Goal: Task Accomplishment & Management: Use online tool/utility

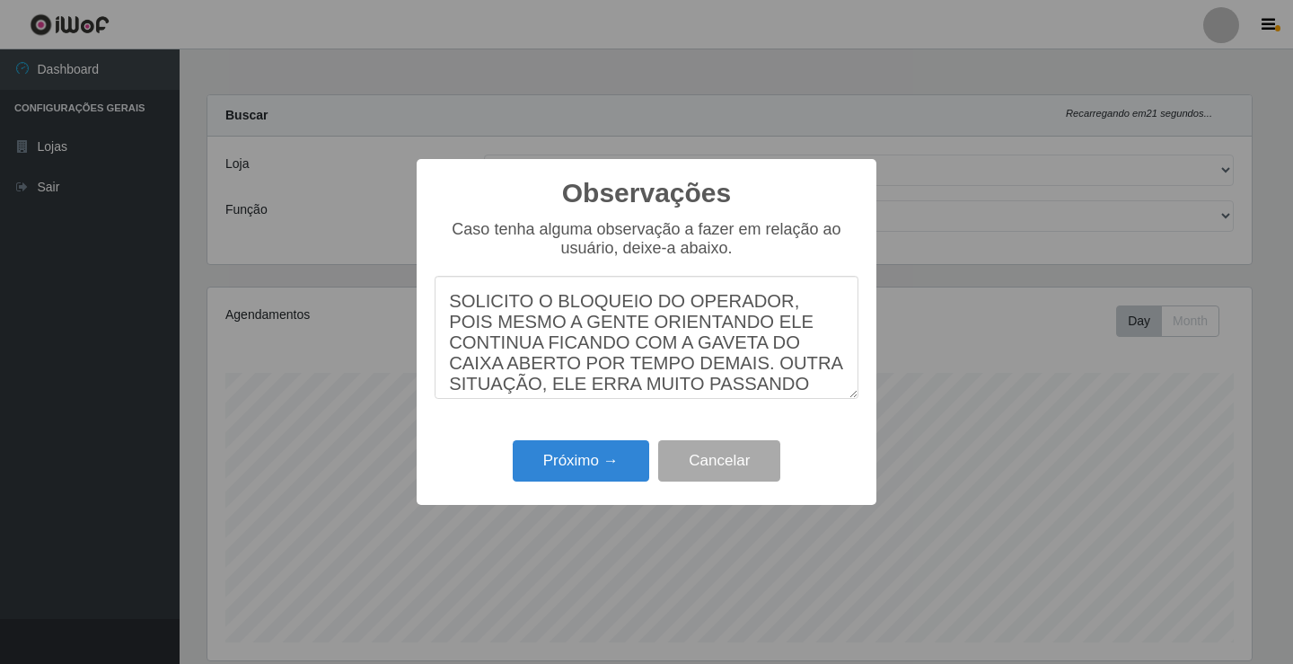
select select "79"
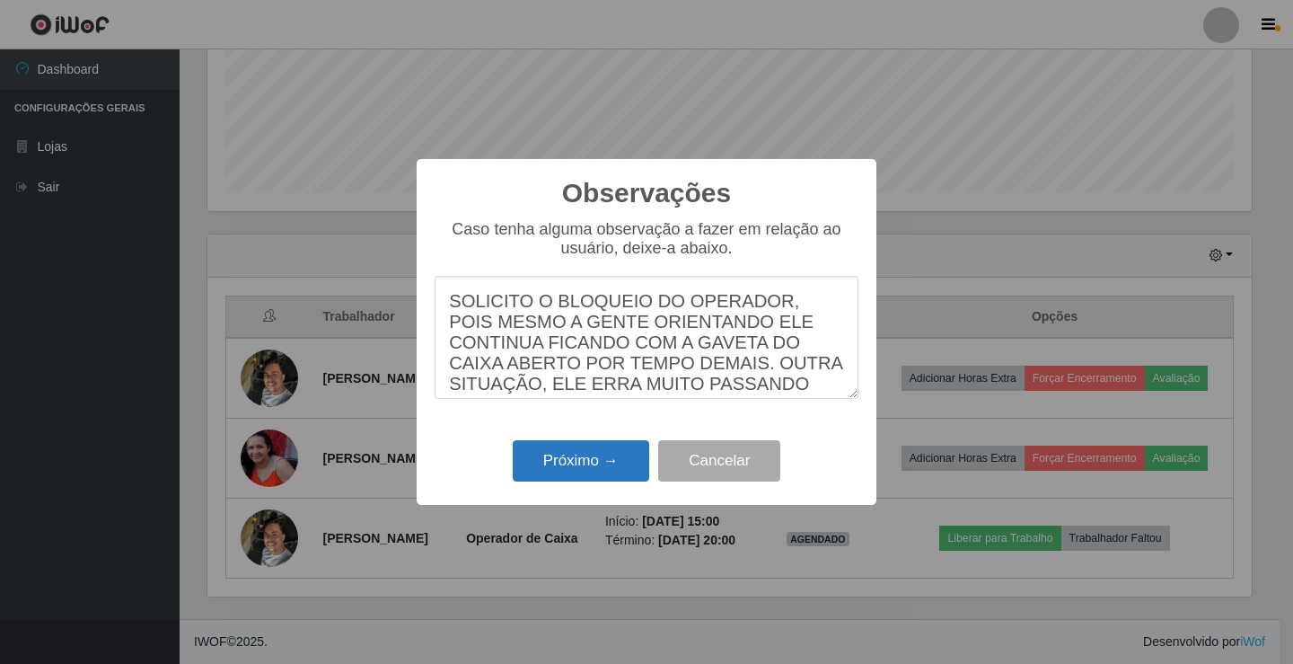
scroll to position [75, 0]
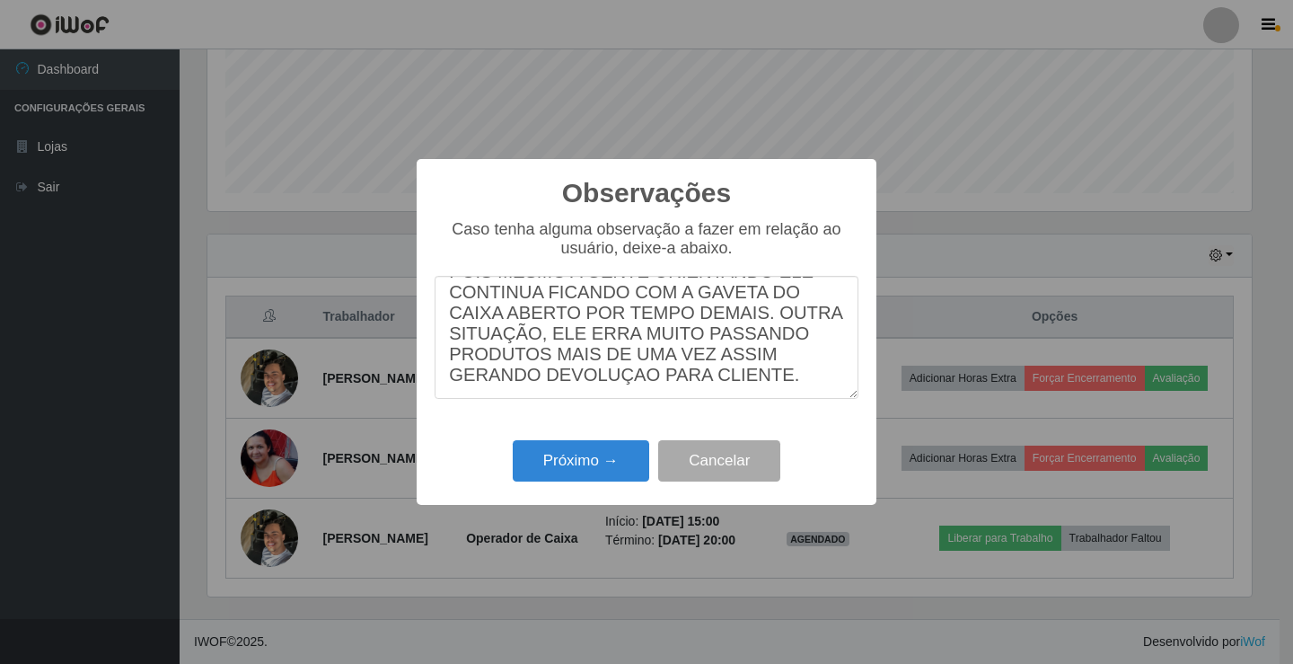
click at [774, 378] on textarea "SOLICITO O BLOQUEIO DO OPERADOR, POIS MESMO A GENTE ORIENTANDO ELE CONTINUA FIC…" at bounding box center [647, 337] width 424 height 123
type textarea "SOLICITO O BLOQUEIO DO OPERADOR, POIS MESMO A GENTE ORIENTANDO ELE CONTINUA FIC…"
click at [787, 379] on textarea "SOLICITO O BLOQUEIO DO OPERADOR, POIS MESMO A GENTE ORIENTANDO ELE CONTINUA FIC…" at bounding box center [647, 337] width 424 height 123
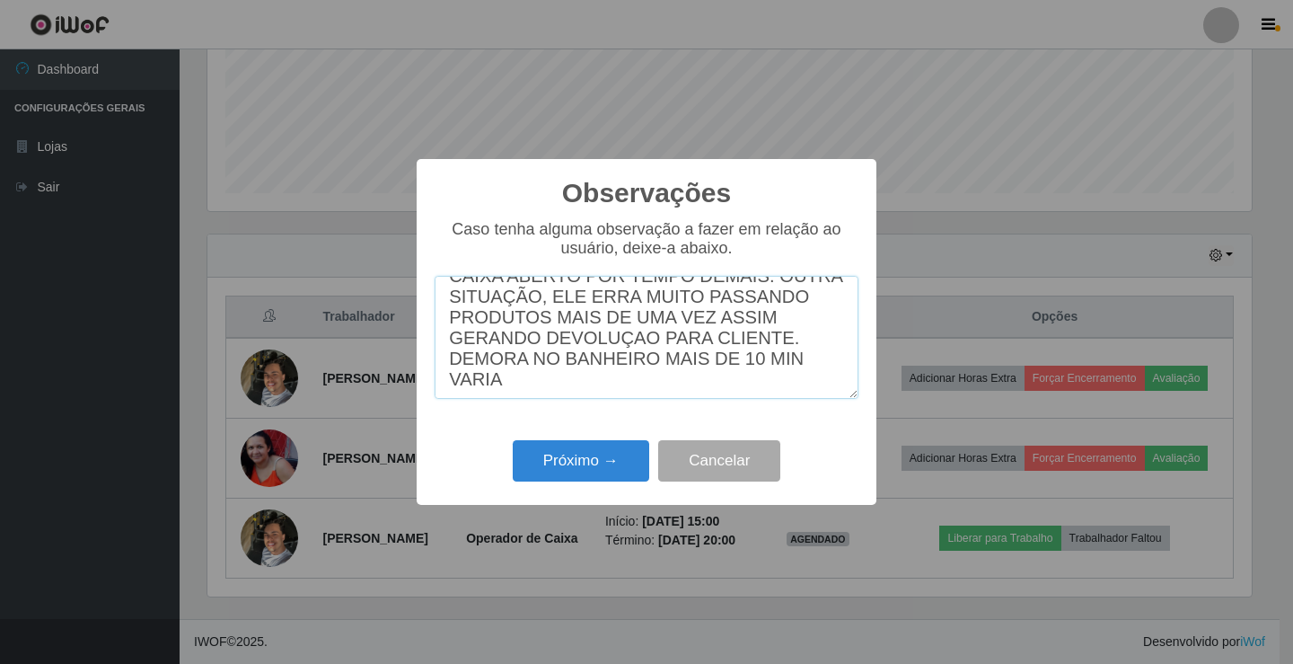
scroll to position [111, 0]
type textarea "SOLICITO O BLOQUEIO DO OPERADOR, POIS MESMO A GENTE ORIENTANDO ELE CONTINUA FIC…"
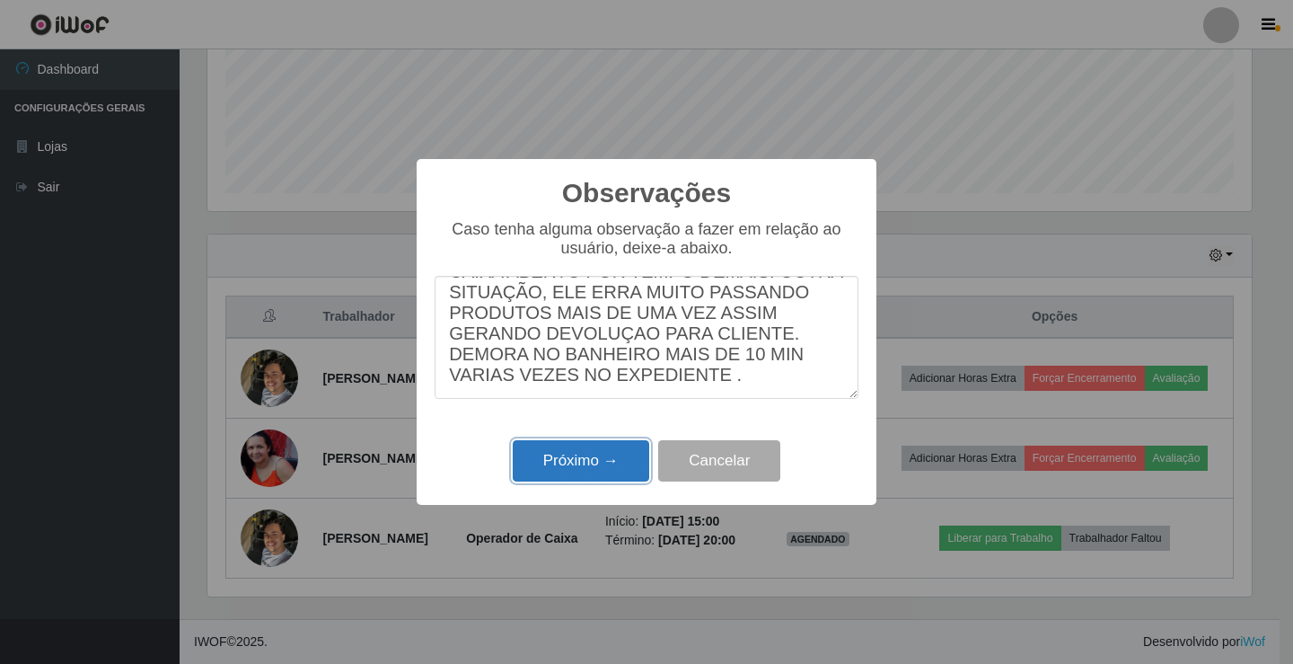
click at [603, 445] on button "Próximo →" at bounding box center [581, 461] width 136 height 42
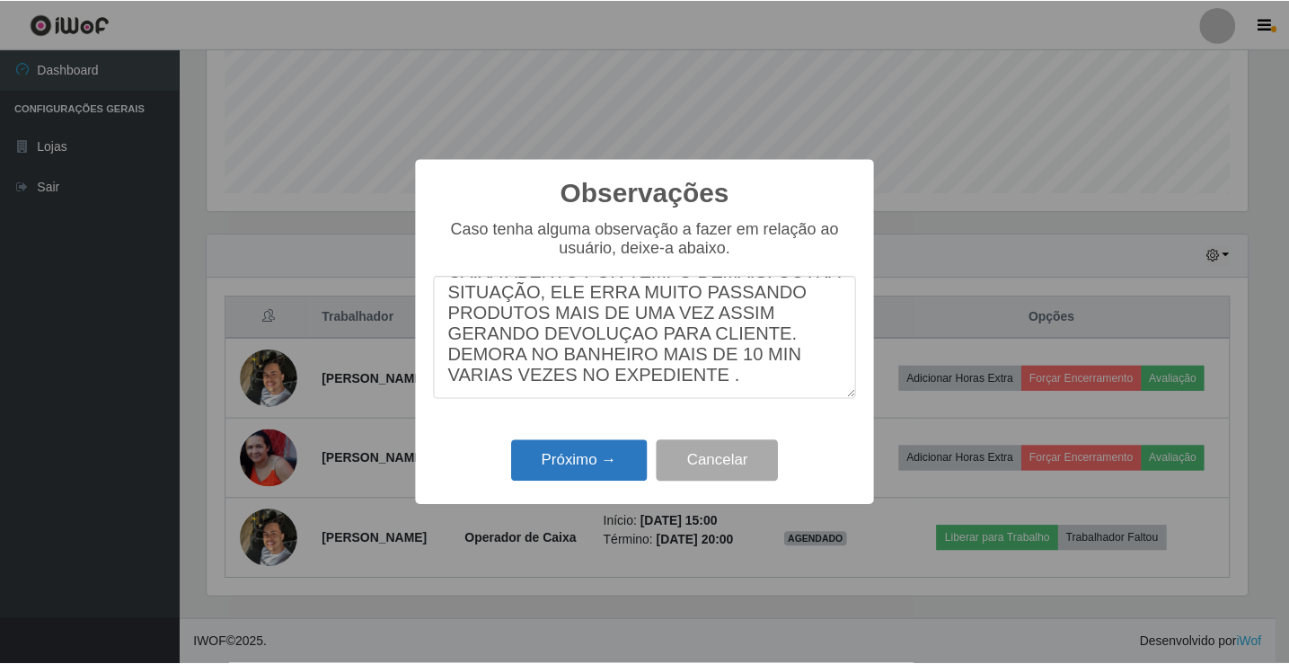
scroll to position [897582, 896910]
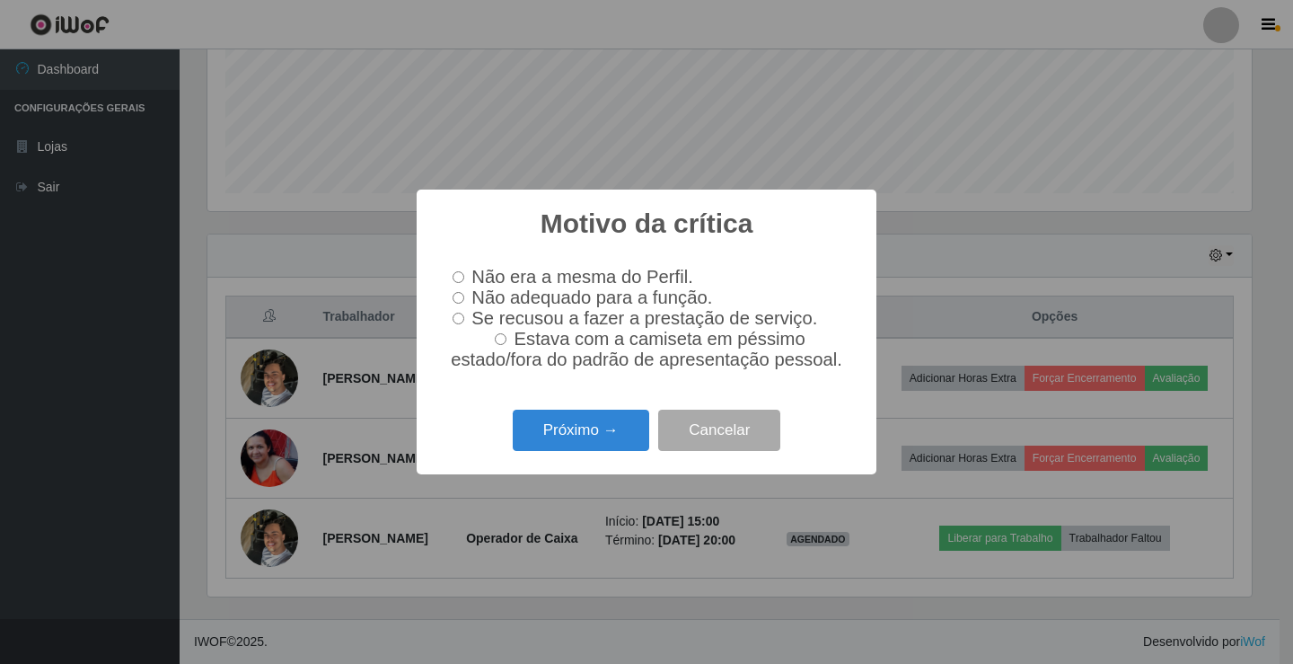
click at [456, 294] on input "Não adequado para a função." at bounding box center [459, 298] width 12 height 12
radio input "true"
click at [600, 433] on button "Próximo →" at bounding box center [581, 430] width 136 height 42
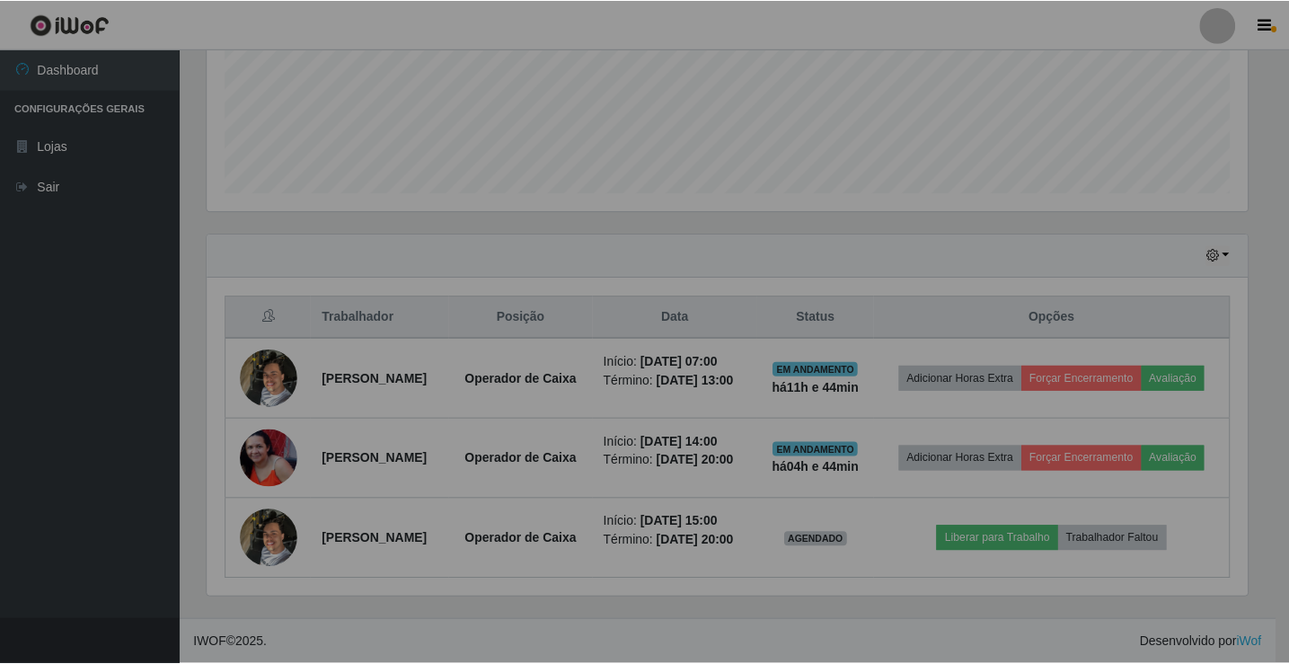
scroll to position [373, 1053]
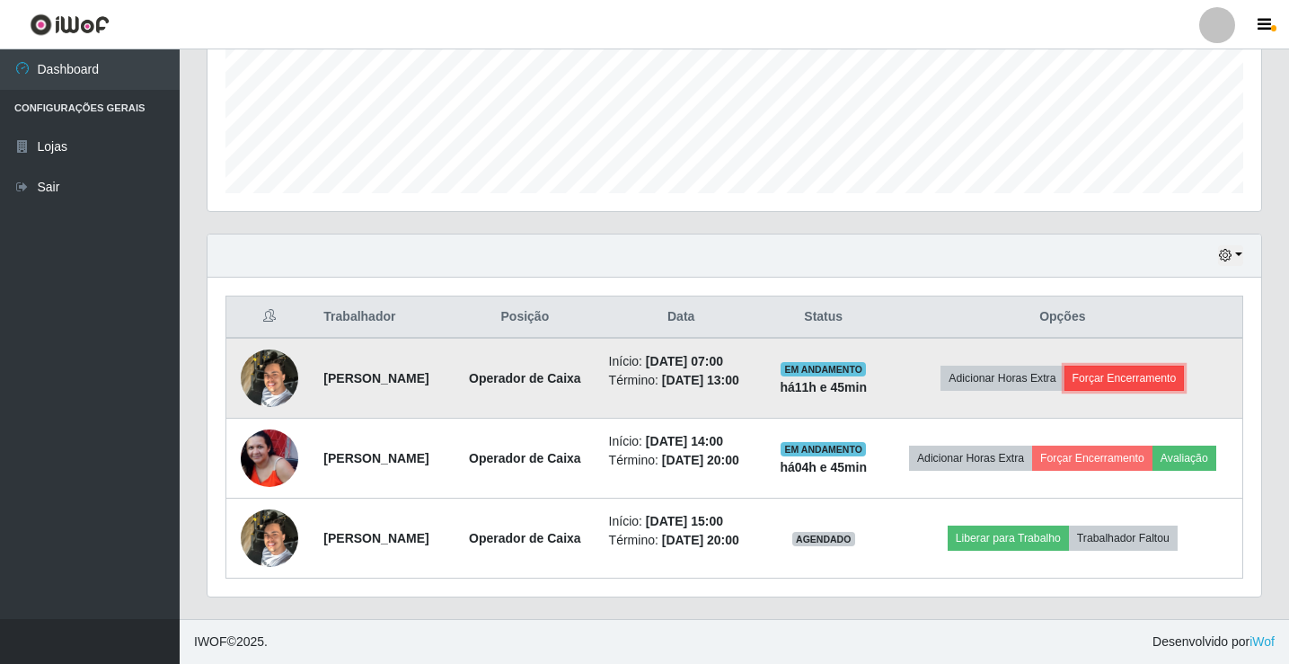
click at [1105, 383] on button "Forçar Encerramento" at bounding box center [1124, 377] width 120 height 25
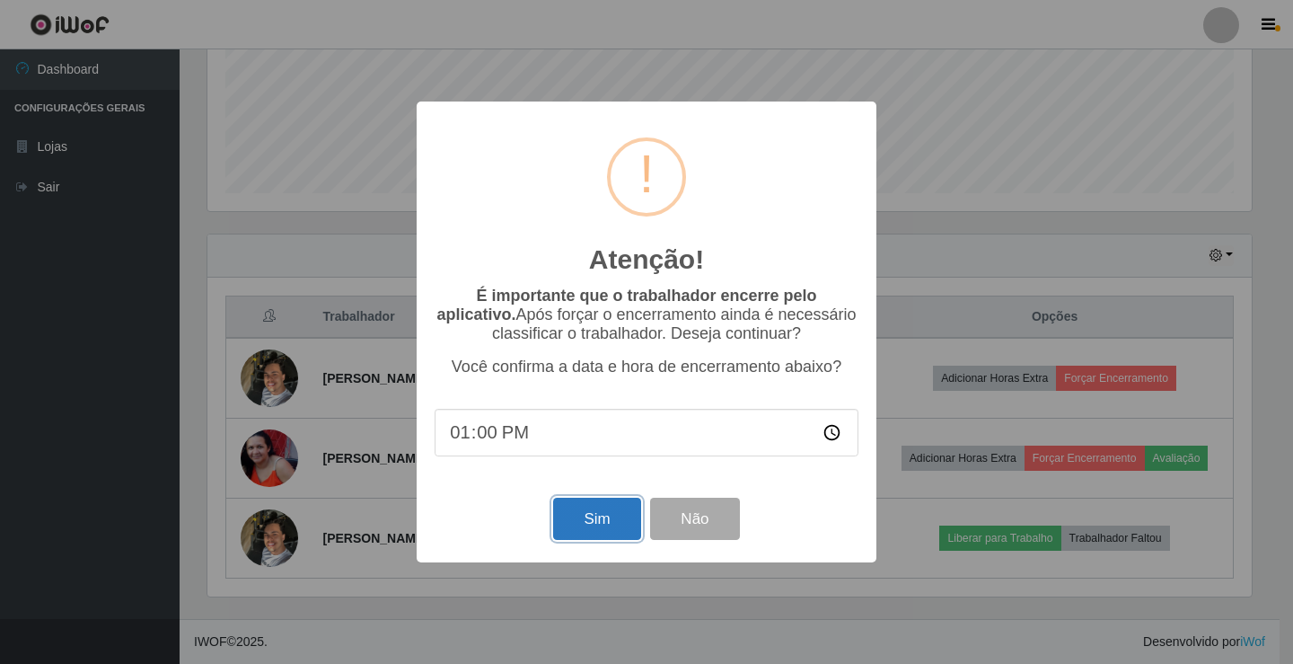
click at [576, 512] on button "Sim" at bounding box center [596, 518] width 87 height 42
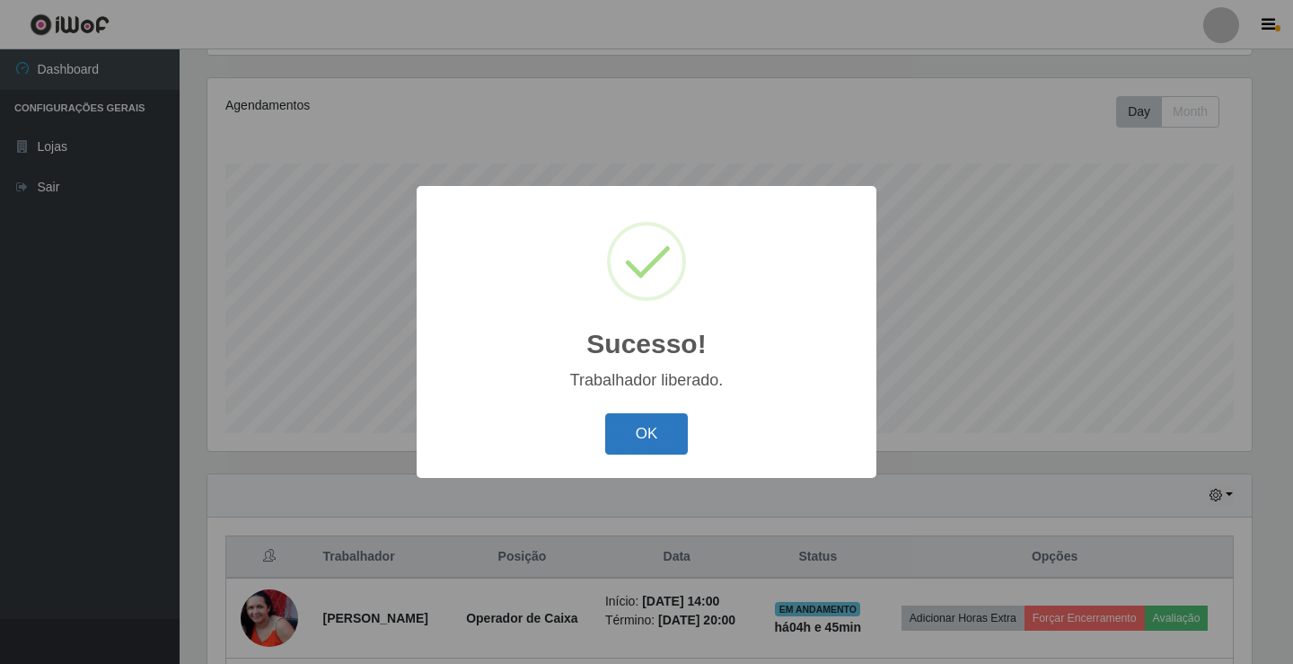
click at [655, 427] on button "OK" at bounding box center [647, 434] width 84 height 42
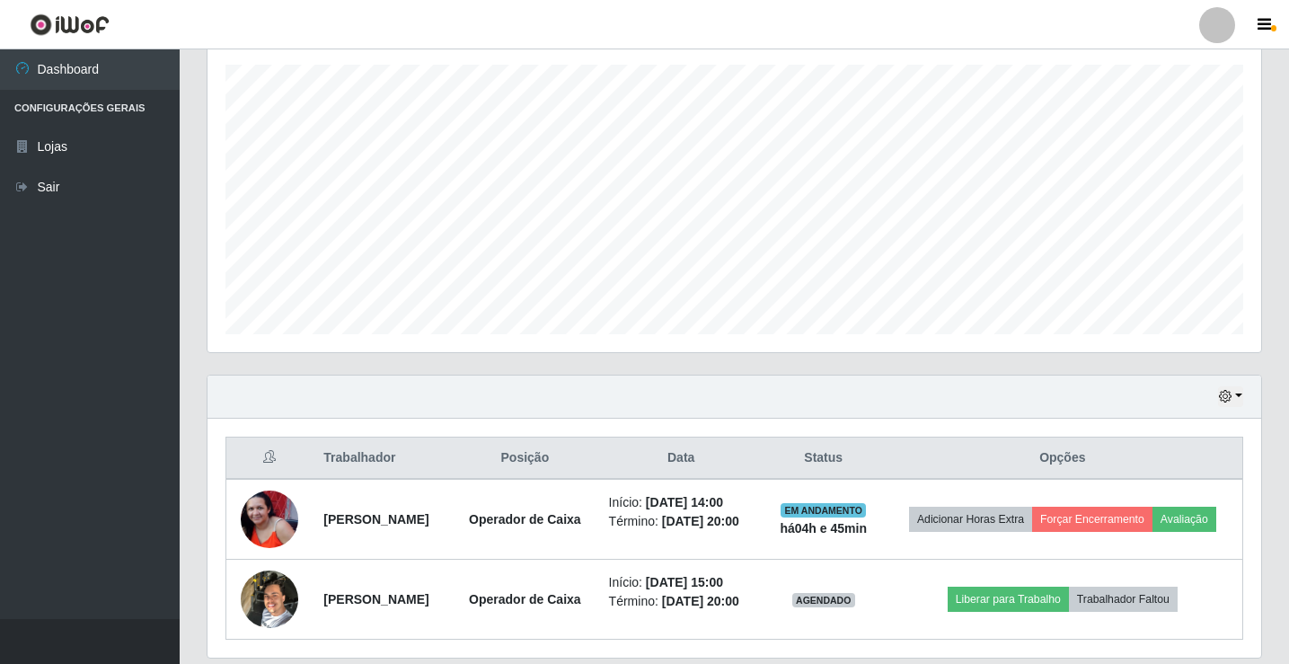
scroll to position [369, 0]
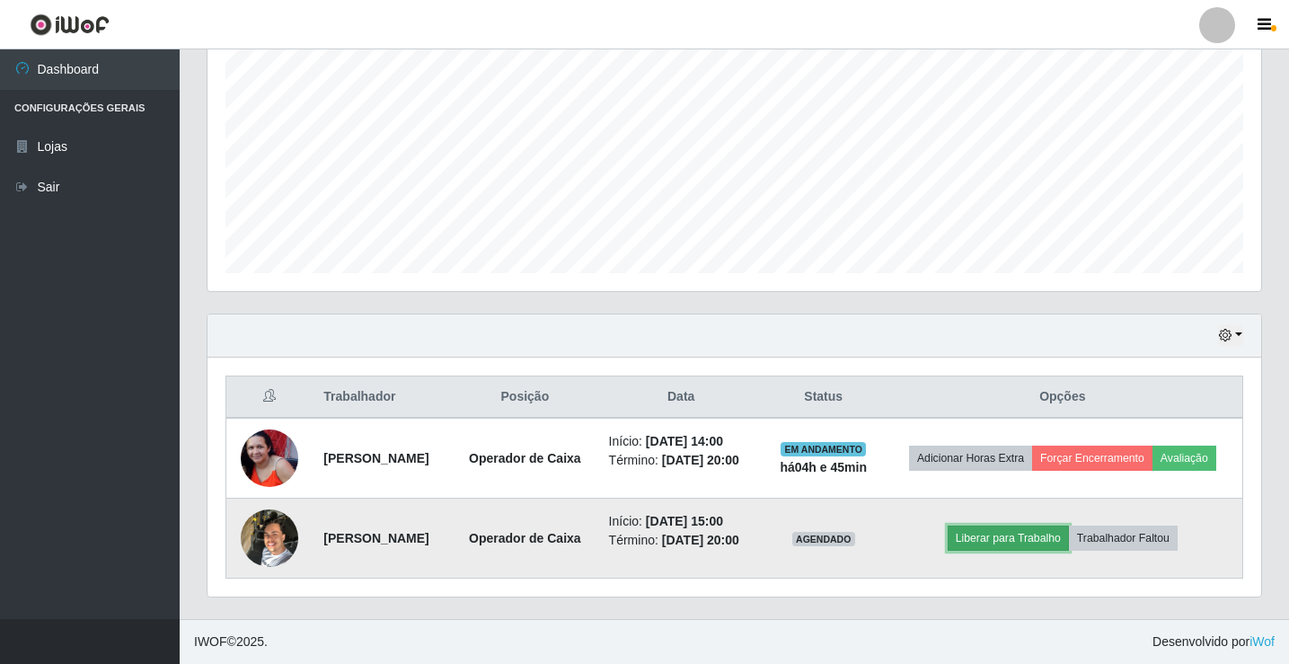
click at [1010, 534] on button "Liberar para Trabalho" at bounding box center [1007, 537] width 121 height 25
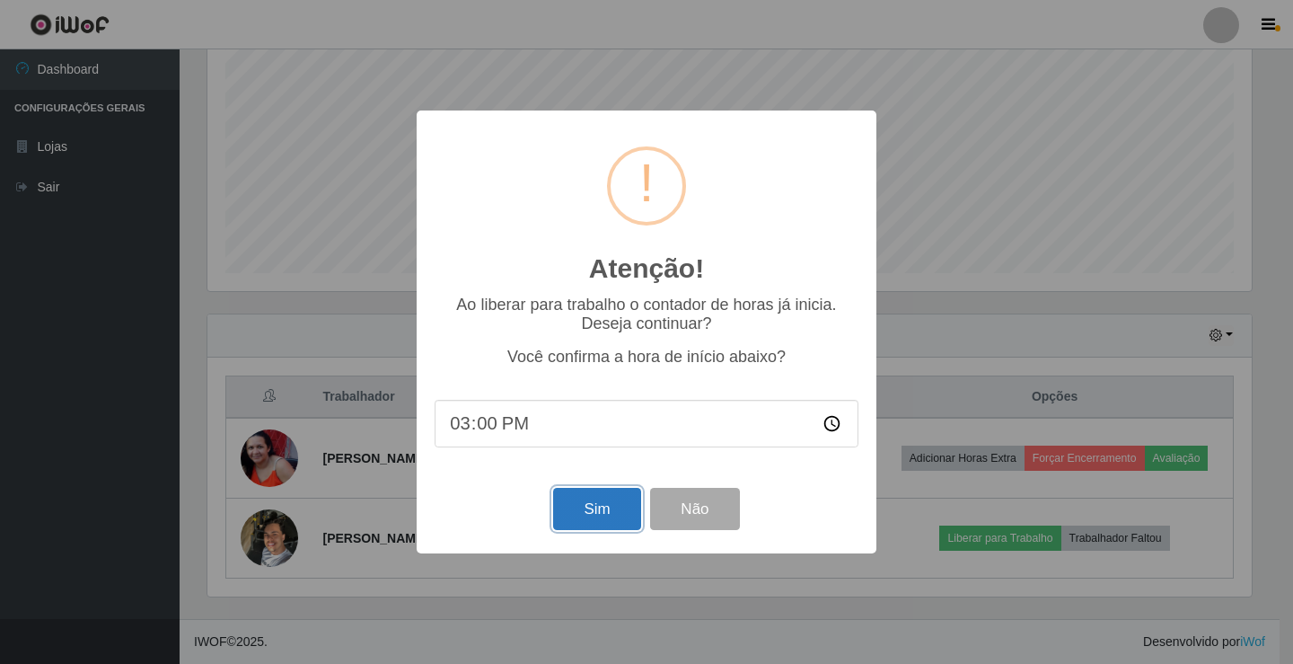
click at [604, 513] on button "Sim" at bounding box center [596, 509] width 87 height 42
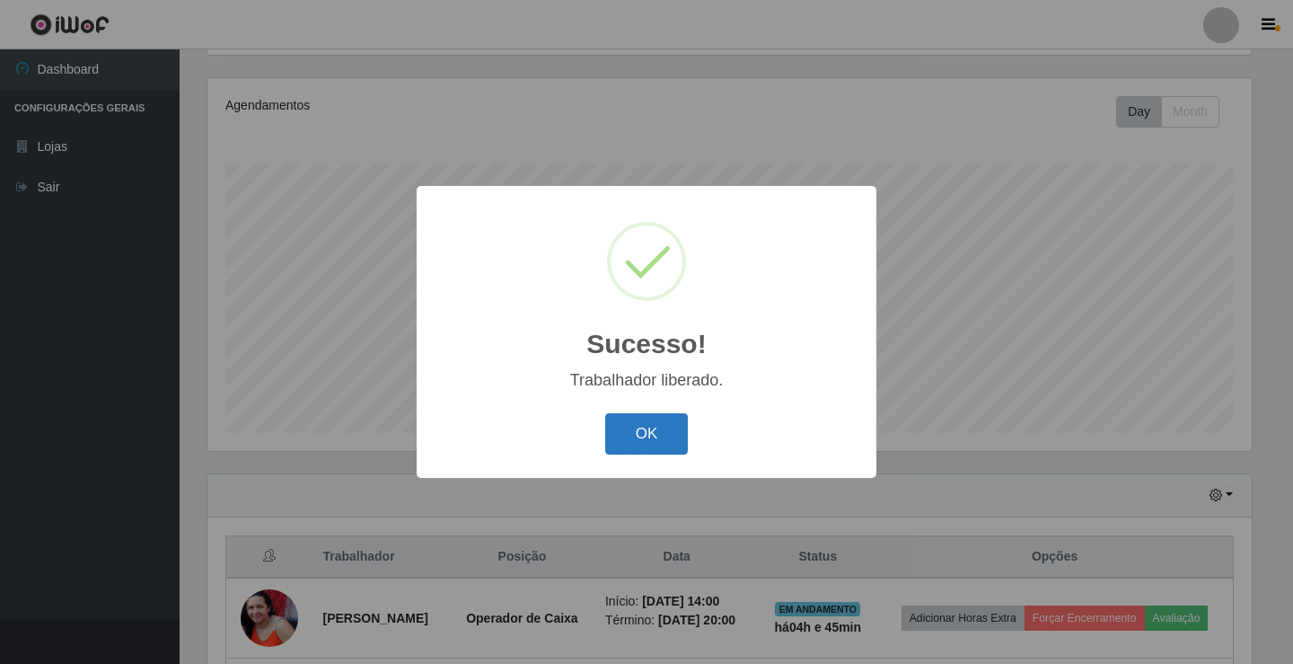
click at [659, 443] on button "OK" at bounding box center [647, 434] width 84 height 42
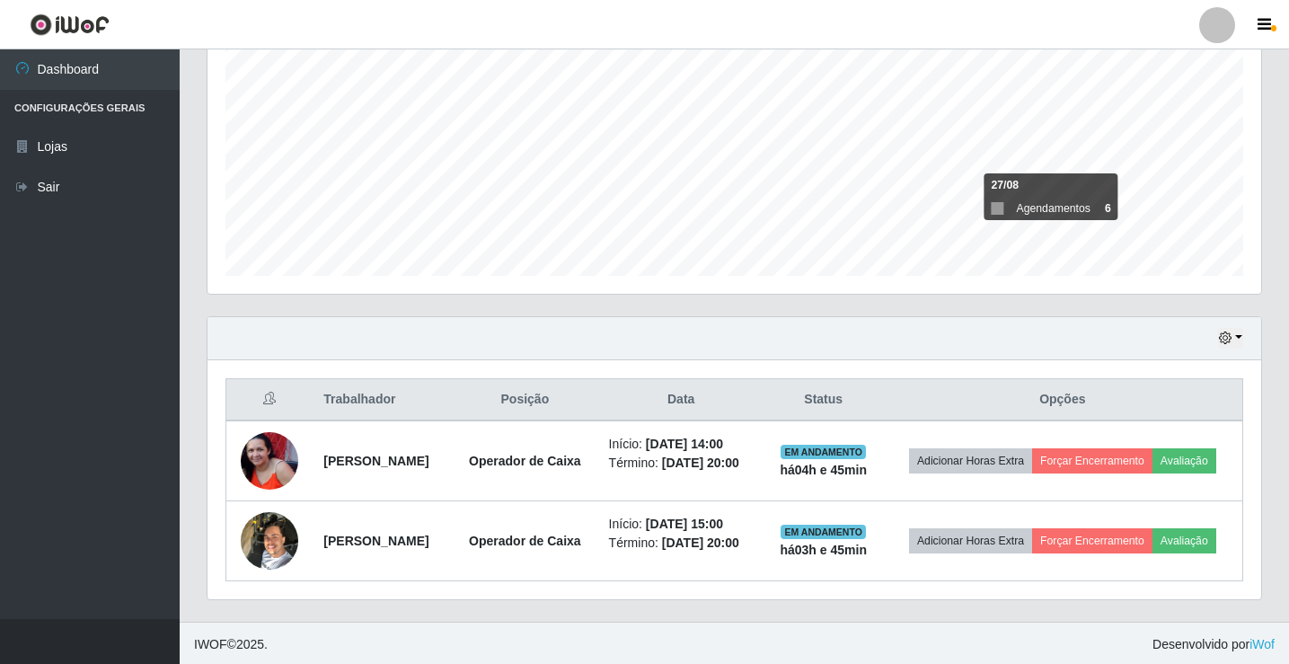
scroll to position [369, 0]
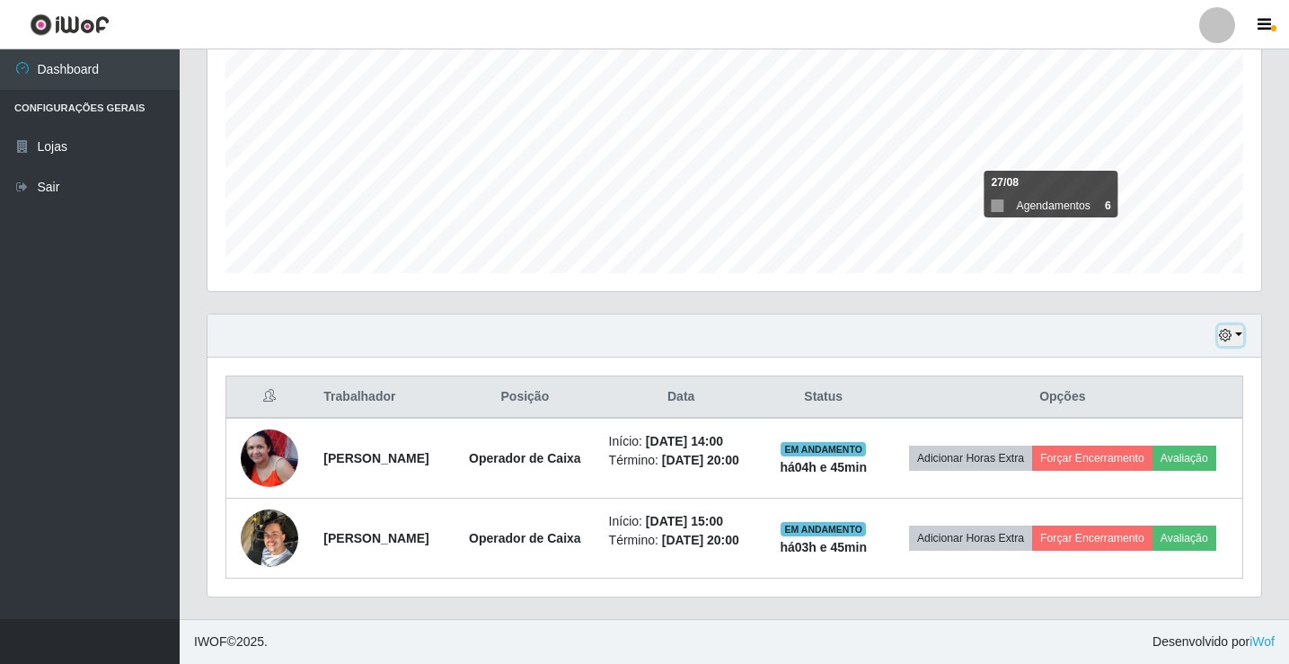
click at [1236, 344] on button "button" at bounding box center [1230, 335] width 25 height 21
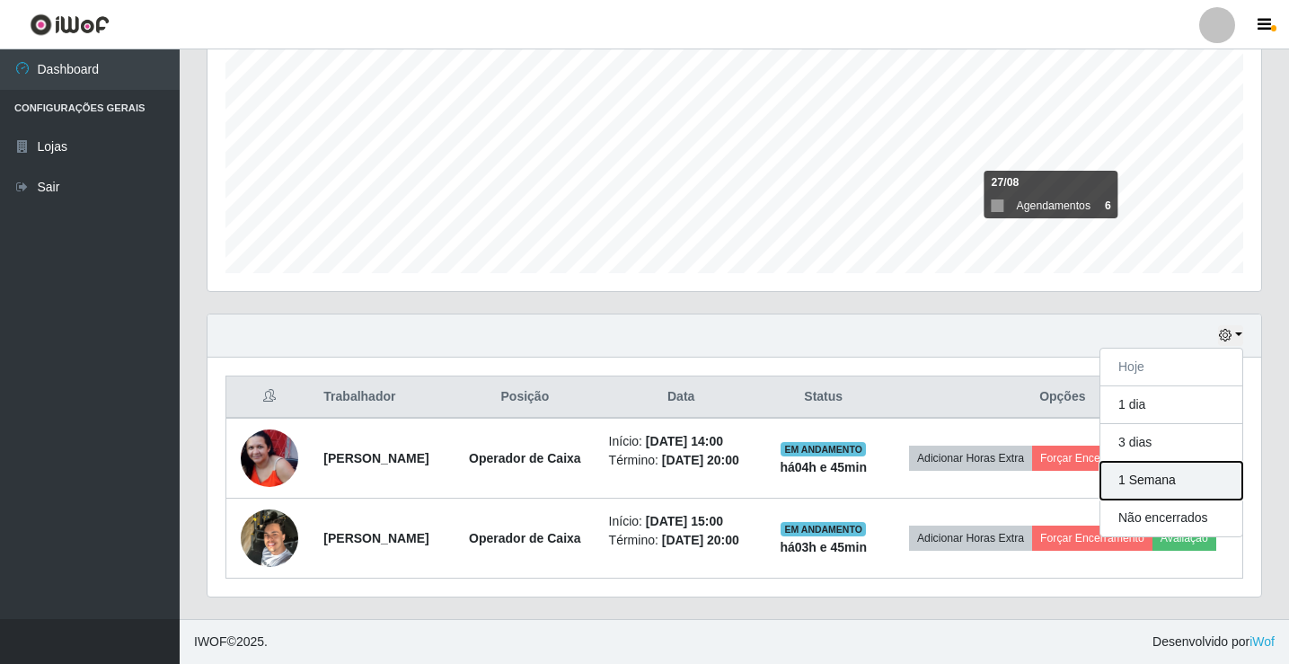
click at [1163, 475] on button "1 Semana" at bounding box center [1171, 481] width 142 height 38
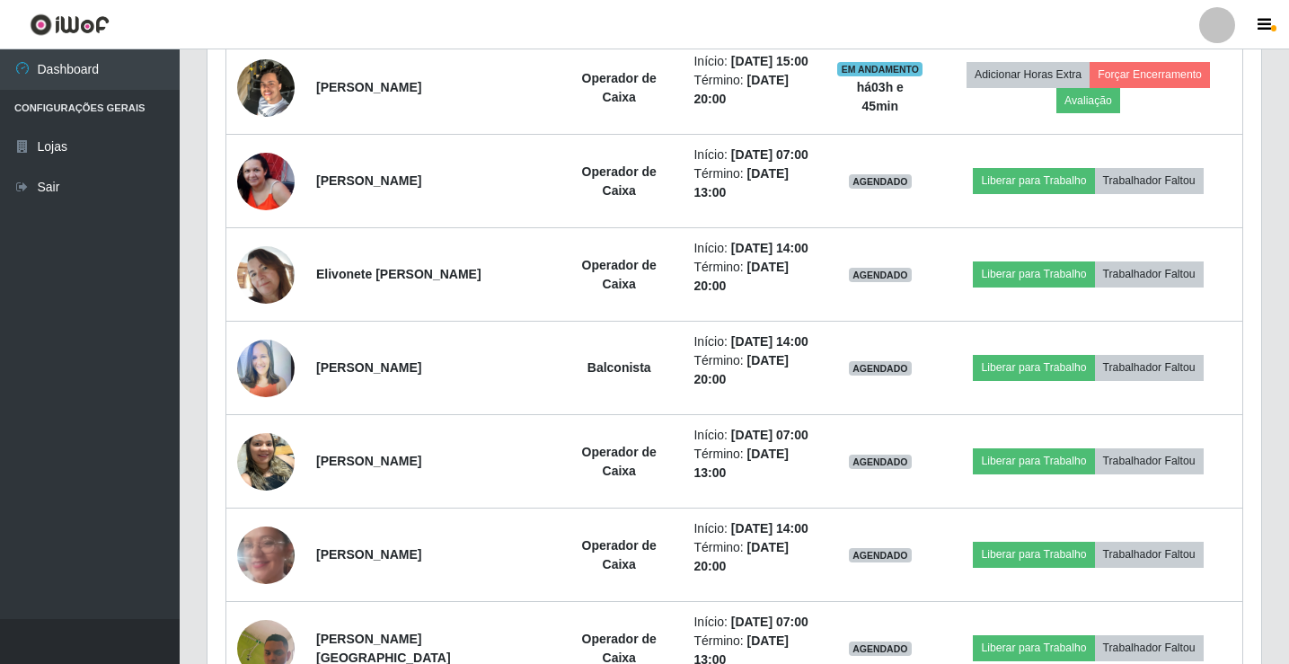
scroll to position [818, 0]
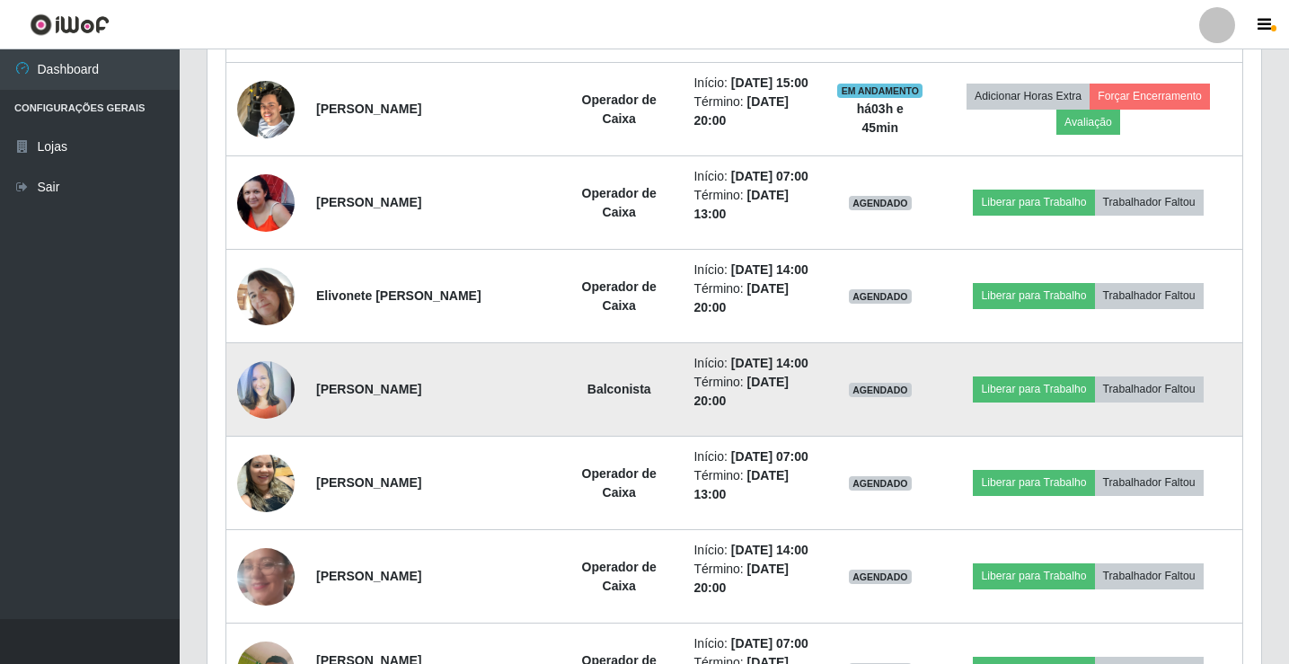
click at [278, 394] on img at bounding box center [265, 389] width 57 height 76
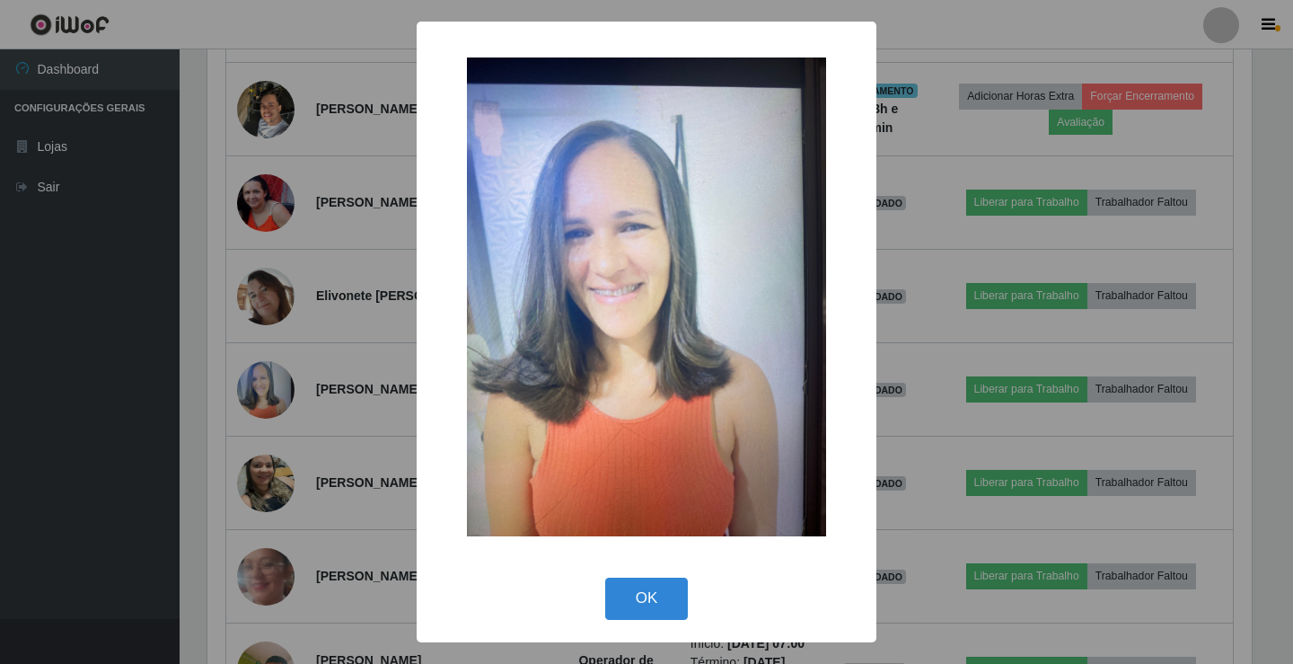
click at [635, 572] on div "OK Cancel" at bounding box center [647, 597] width 424 height 51
drag, startPoint x: 680, startPoint y: 601, endPoint x: 671, endPoint y: 596, distance: 10.0
click at [672, 598] on button "OK" at bounding box center [647, 598] width 84 height 42
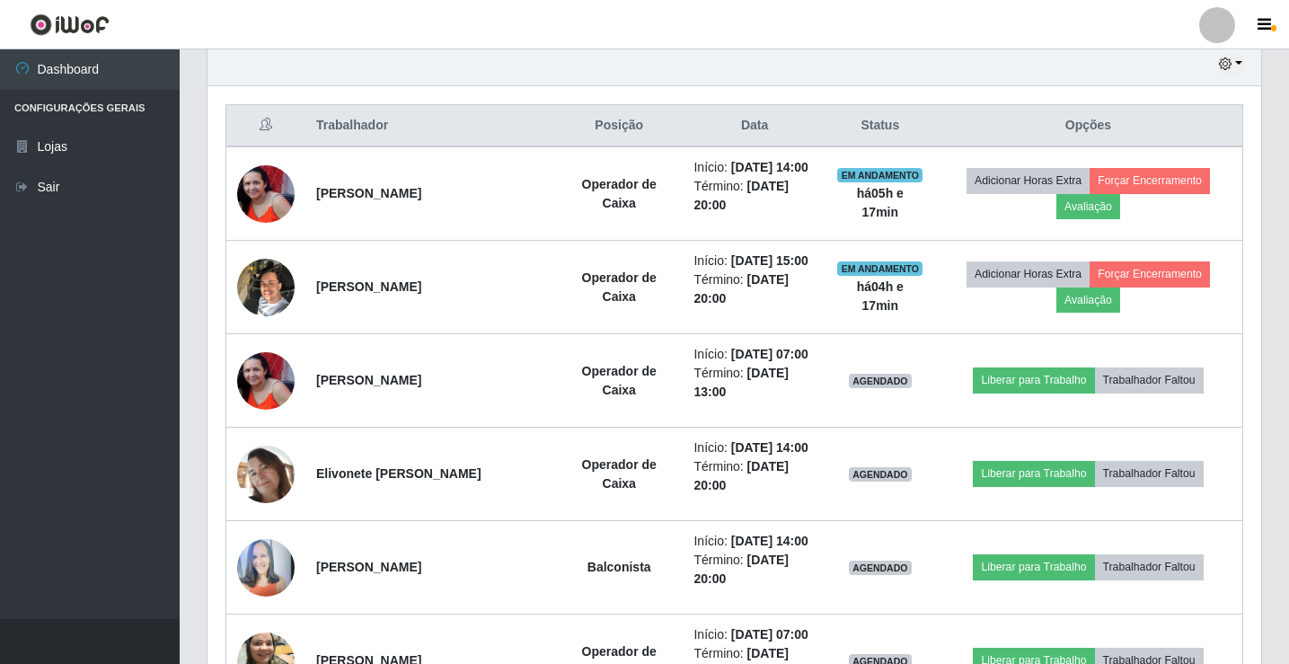
scroll to position [459, 0]
